Goal: Task Accomplishment & Management: Manage account settings

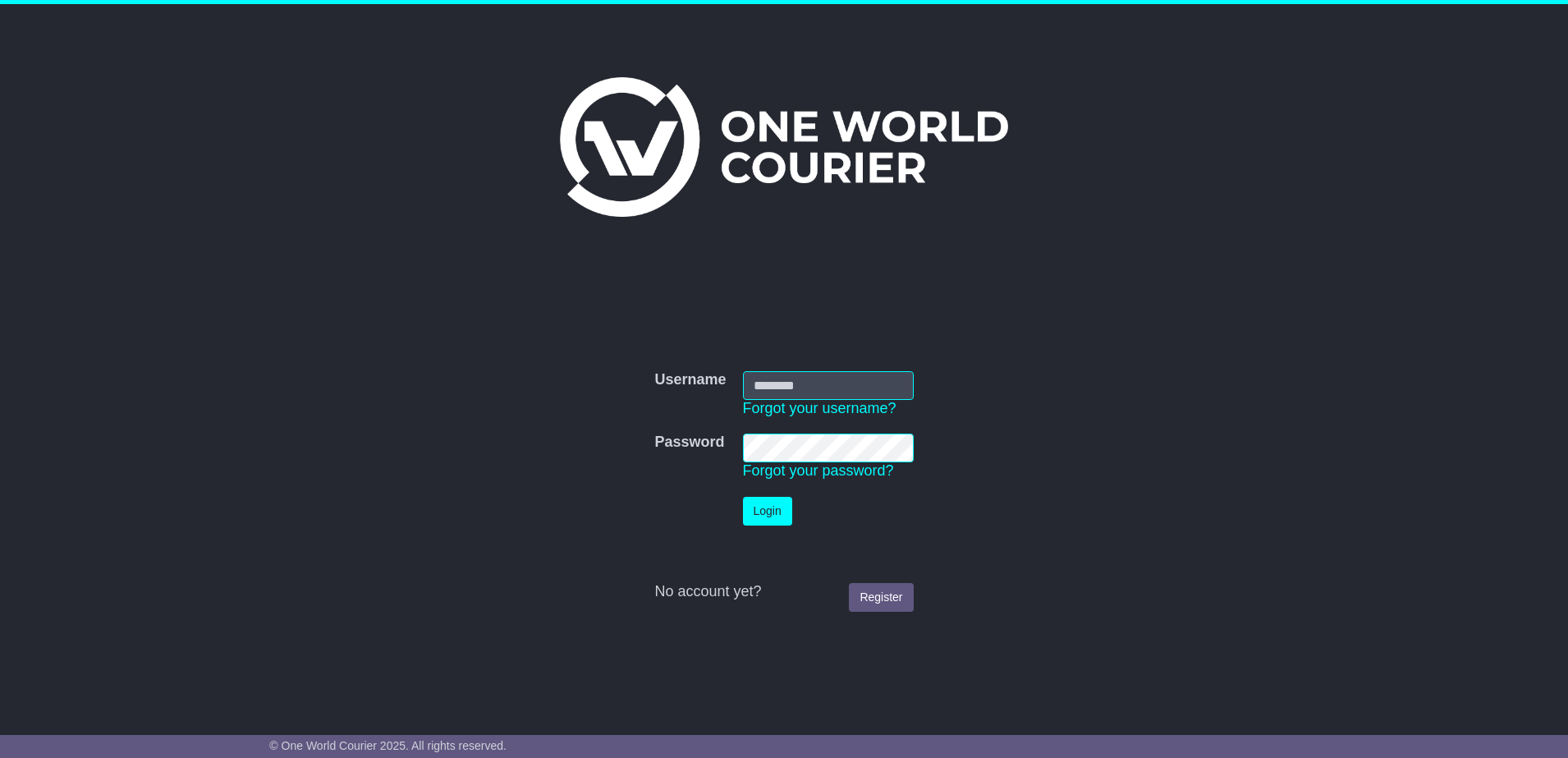
type input "**********"
click at [759, 516] on button "Login" at bounding box center [767, 511] width 49 height 29
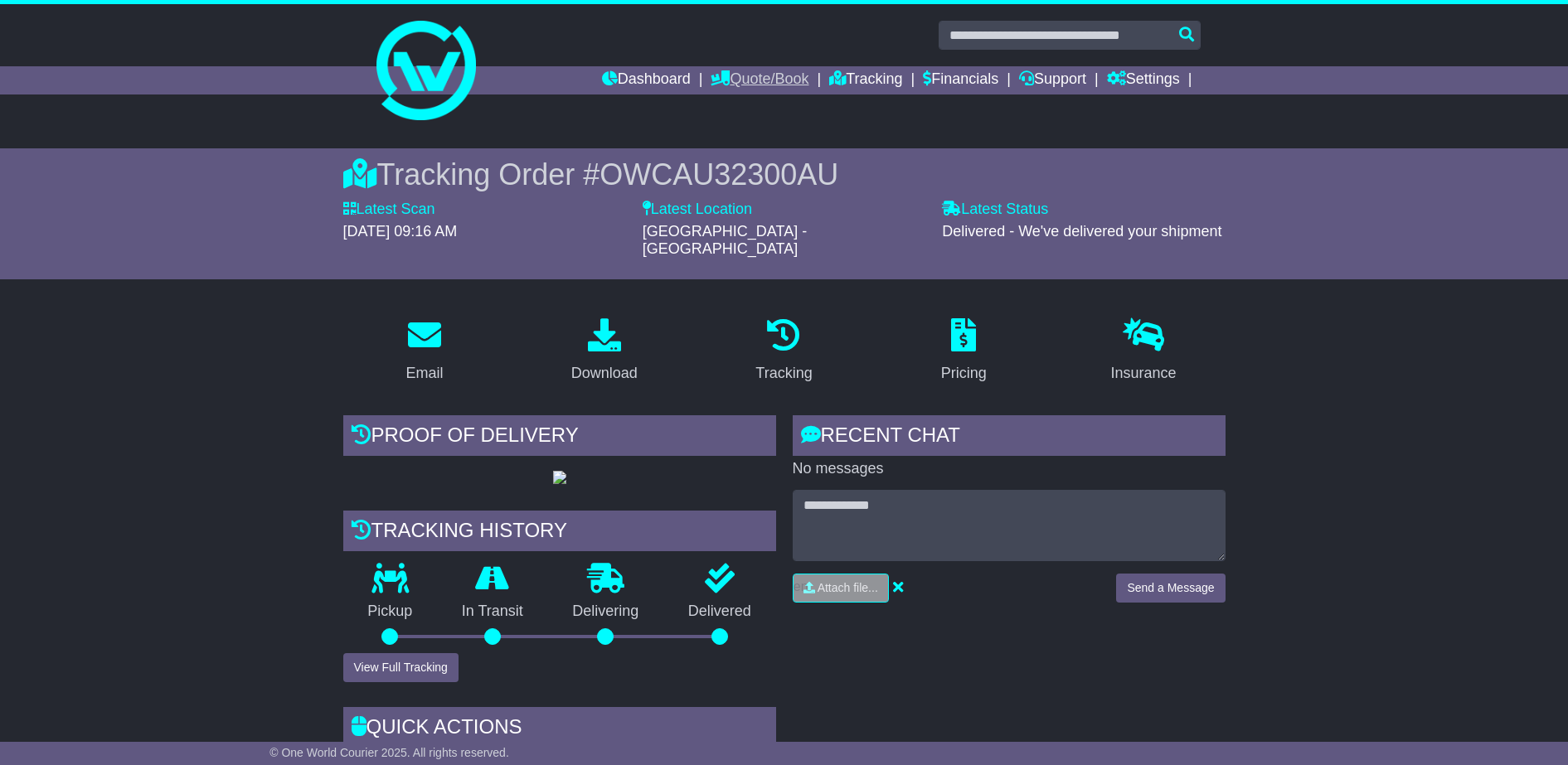
click at [789, 75] on link "Quote/Book" at bounding box center [759, 80] width 98 height 28
click at [733, 141] on link "Saved Quotes" at bounding box center [777, 144] width 131 height 18
